Goal: Task Accomplishment & Management: Manage account settings

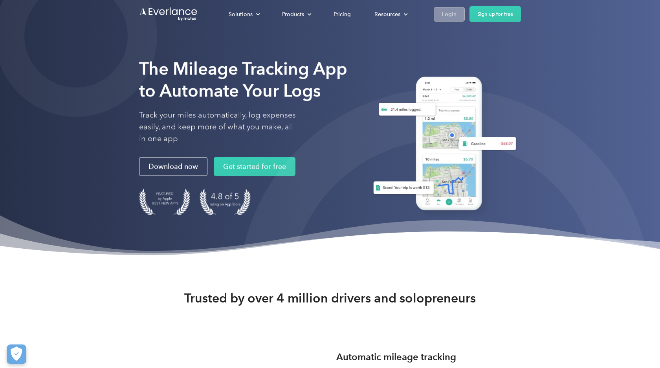
click at [453, 11] on div "Login" at bounding box center [449, 14] width 15 height 10
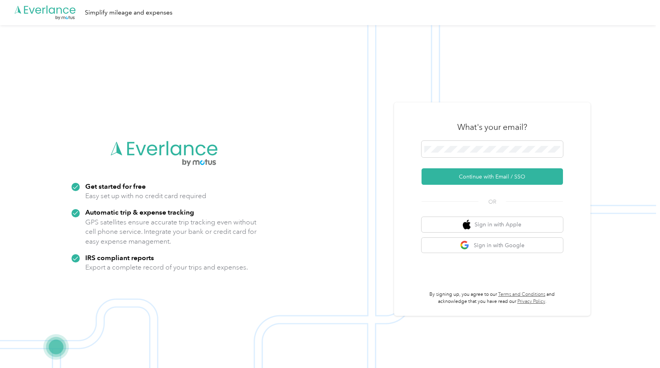
click at [506, 160] on div at bounding box center [491, 150] width 141 height 19
click at [486, 173] on button "Continue with Email / SSO" at bounding box center [491, 177] width 141 height 16
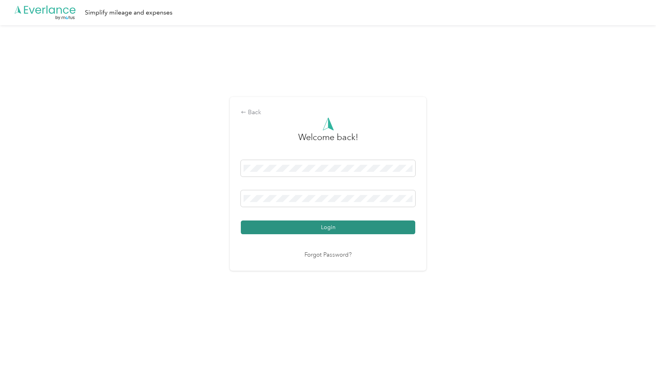
click at [356, 230] on button "Login" at bounding box center [328, 228] width 174 height 14
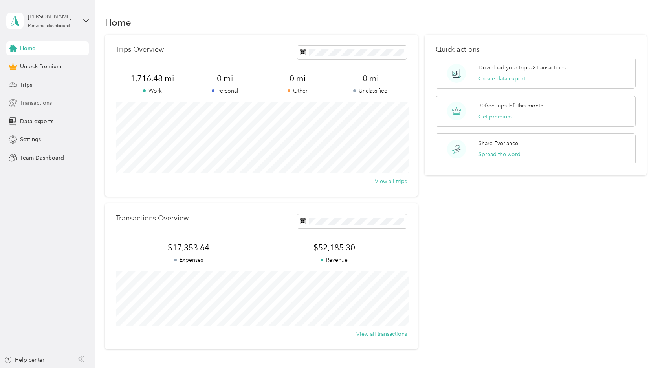
click at [51, 104] on span "Transactions" at bounding box center [36, 103] width 32 height 8
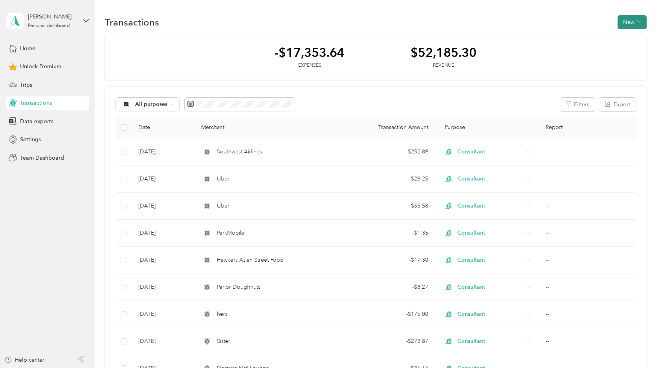
click at [636, 18] on button "New" at bounding box center [631, 22] width 29 height 14
click at [630, 51] on span "Revenue" at bounding box center [634, 51] width 22 height 8
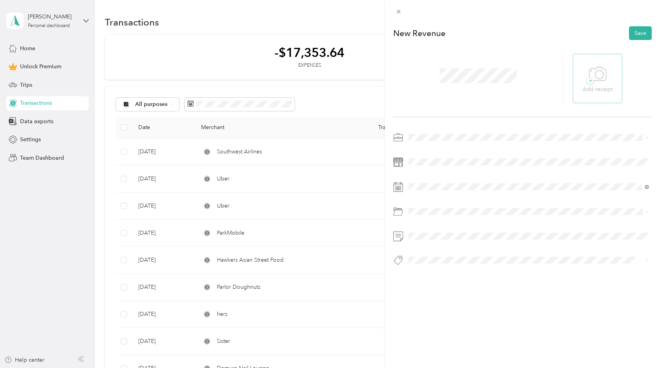
click at [594, 83] on icon at bounding box center [598, 75] width 18 height 22
click at [585, 80] on icon at bounding box center [586, 78] width 7 height 5
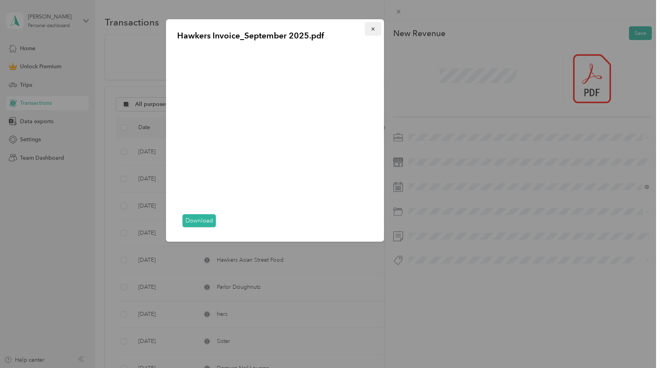
click at [374, 30] on icon "button" at bounding box center [372, 28] width 3 height 3
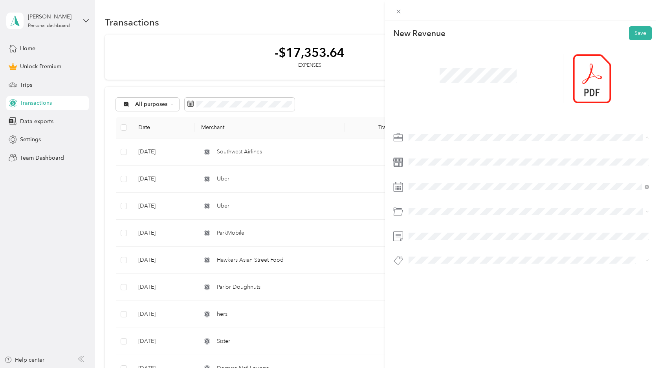
click at [449, 191] on div "Consultant" at bounding box center [528, 193] width 235 height 8
click at [429, 231] on icon at bounding box center [428, 231] width 8 height 8
click at [444, 307] on div "30" at bounding box center [445, 308] width 10 height 10
click at [460, 207] on span at bounding box center [529, 211] width 246 height 13
click at [465, 207] on span at bounding box center [529, 211] width 246 height 13
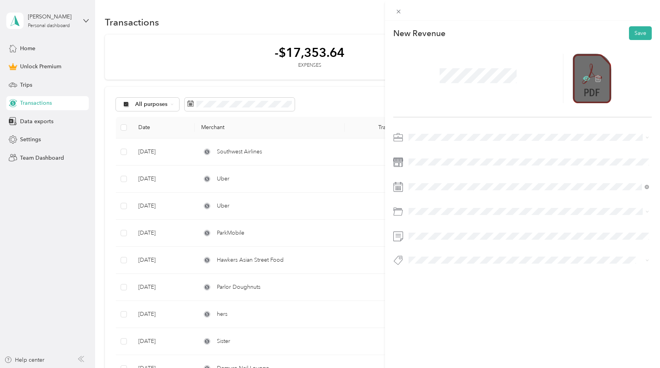
click at [586, 79] on icon at bounding box center [586, 78] width 2 height 2
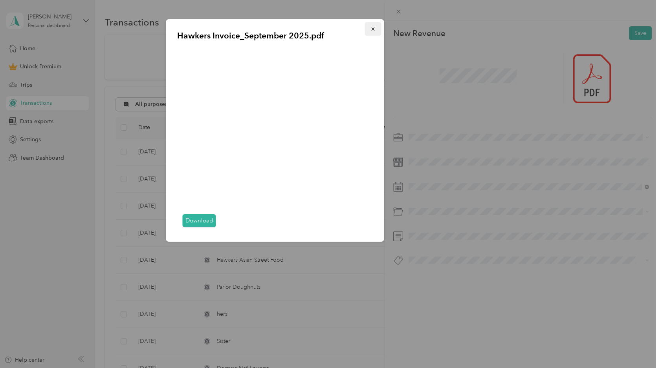
click at [374, 30] on icon "button" at bounding box center [372, 28] width 3 height 3
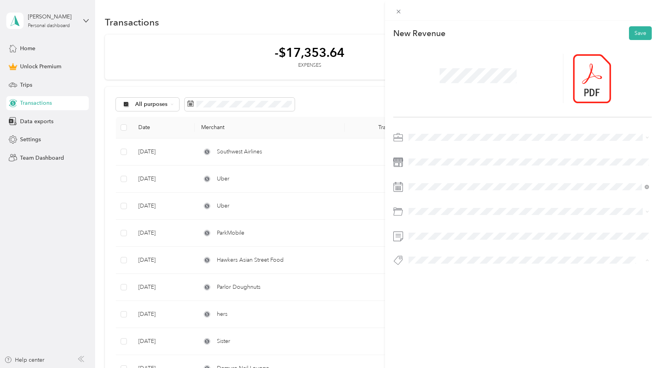
click at [467, 191] on li "Hawkers" at bounding box center [529, 197] width 246 height 15
click at [642, 29] on button "Save" at bounding box center [640, 33] width 23 height 14
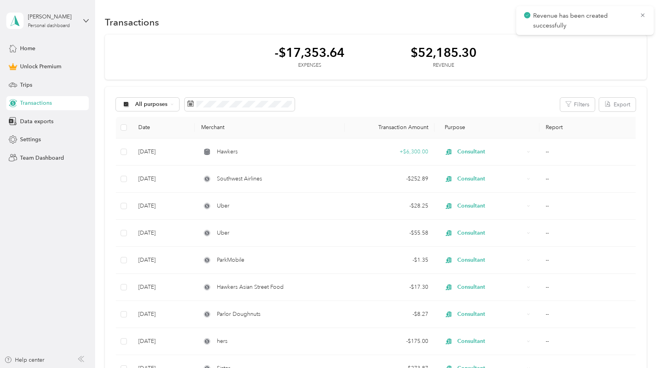
click at [504, 104] on div "All purposes Filters Export" at bounding box center [376, 105] width 520 height 14
click at [392, 101] on div "All purposes Filters Export" at bounding box center [376, 105] width 520 height 14
